Goal: Task Accomplishment & Management: Use online tool/utility

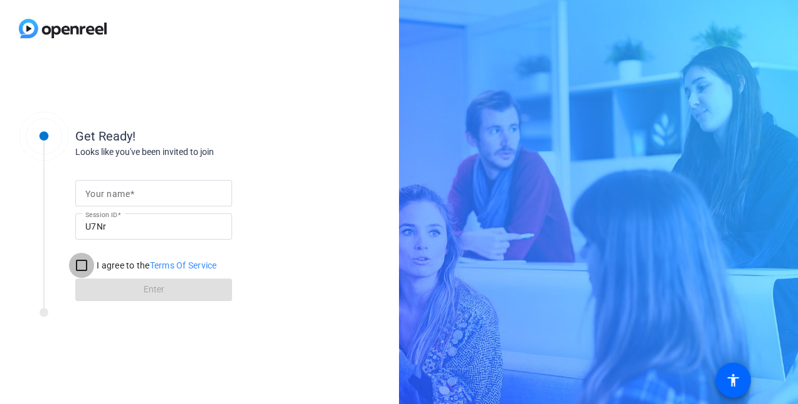
click at [81, 265] on input "I agree to the Terms Of Service" at bounding box center [81, 265] width 25 height 25
checkbox input "true"
click at [181, 188] on input "Your name" at bounding box center [153, 193] width 137 height 15
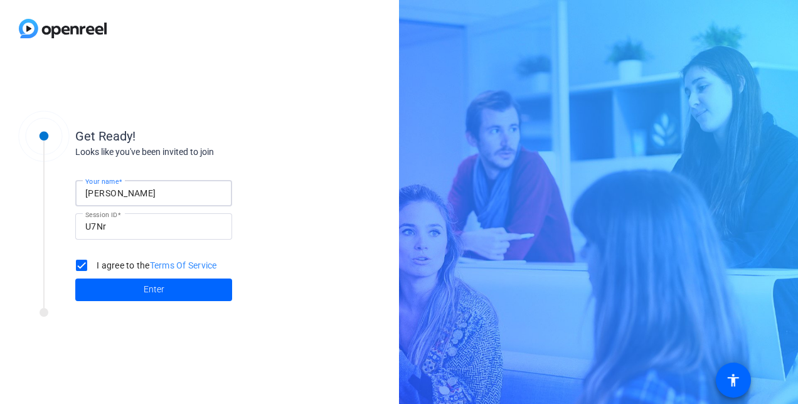
type input "[PERSON_NAME]"
click at [282, 172] on div "Your name [PERSON_NAME] Session ID U7Nr I agree to the Terms Of Service Enter" at bounding box center [200, 230] width 251 height 142
click at [163, 284] on span "Enter" at bounding box center [154, 289] width 21 height 13
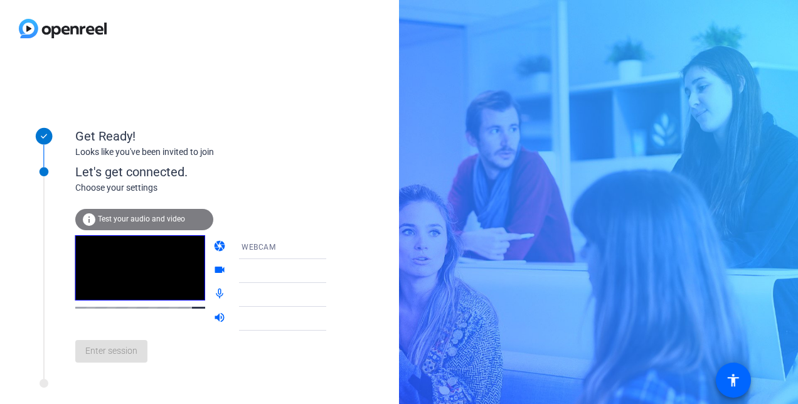
click at [174, 212] on div "info Test your audio and video" at bounding box center [144, 219] width 138 height 21
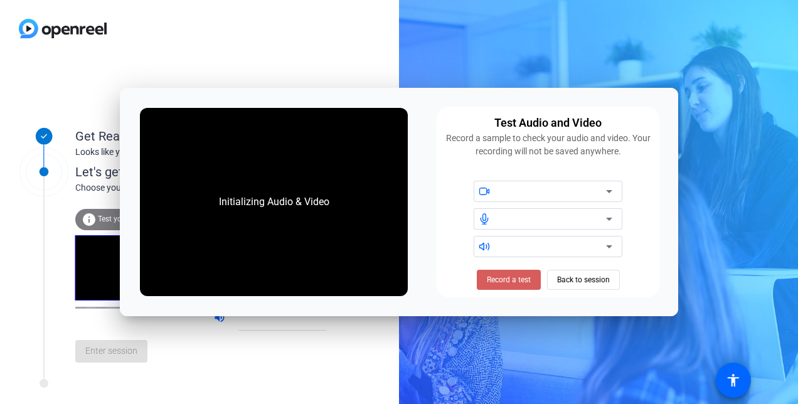
click at [512, 278] on span "Record a test" at bounding box center [509, 279] width 44 height 11
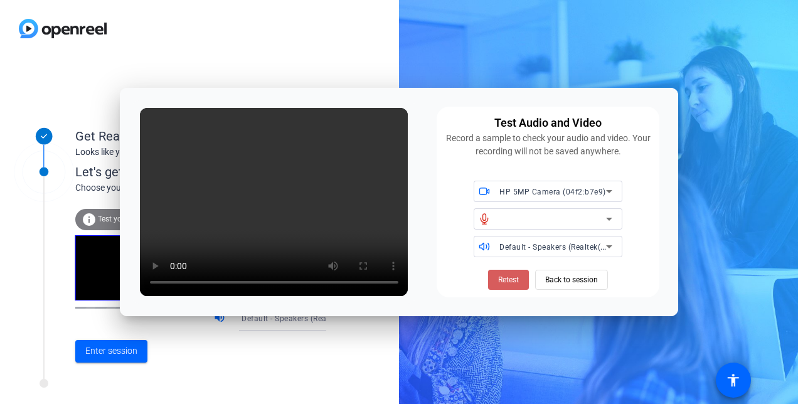
click at [510, 273] on span at bounding box center [508, 280] width 41 height 30
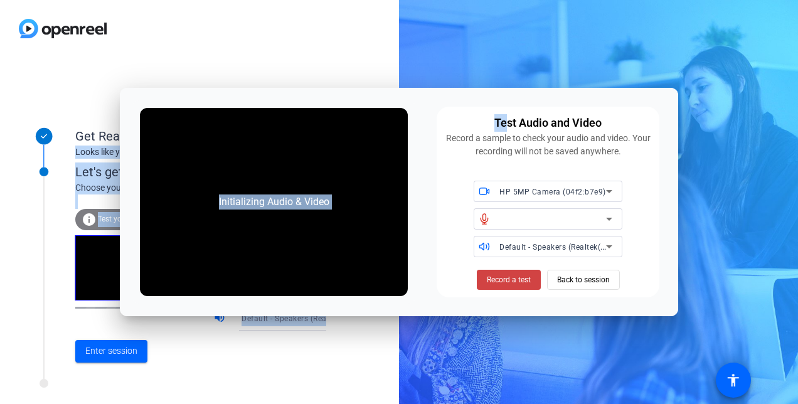
drag, startPoint x: 505, startPoint y: 99, endPoint x: 764, endPoint y: 71, distance: 260.5
click at [764, 71] on body "Accessibility Screen-Reader Guide, Feedback, and Issue Reporting | New window G…" at bounding box center [399, 202] width 798 height 404
click at [513, 279] on span "Record a test" at bounding box center [509, 279] width 44 height 11
click at [513, 279] on span "Stop Testing (3s)" at bounding box center [508, 279] width 57 height 11
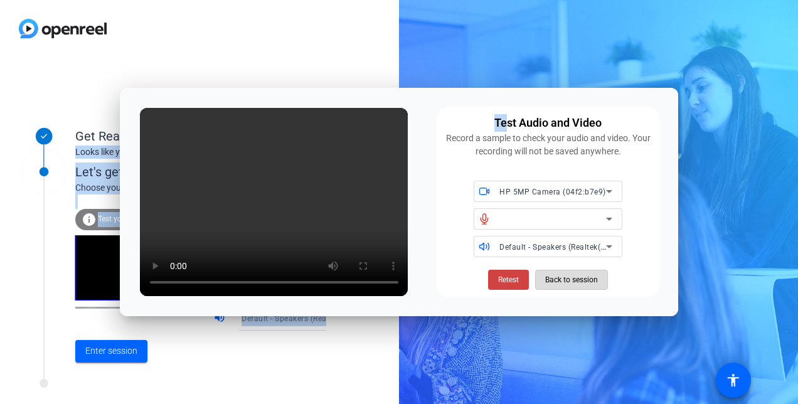
click at [580, 275] on span "Back to session" at bounding box center [571, 280] width 53 height 24
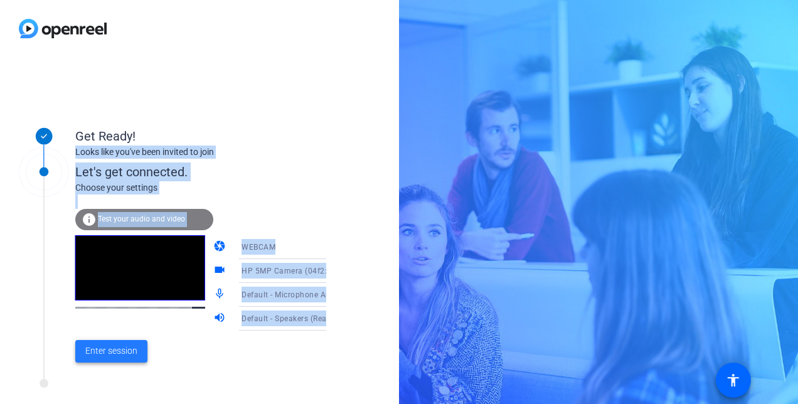
click at [111, 356] on span "Enter session" at bounding box center [111, 350] width 52 height 13
